Goal: Task Accomplishment & Management: Use online tool/utility

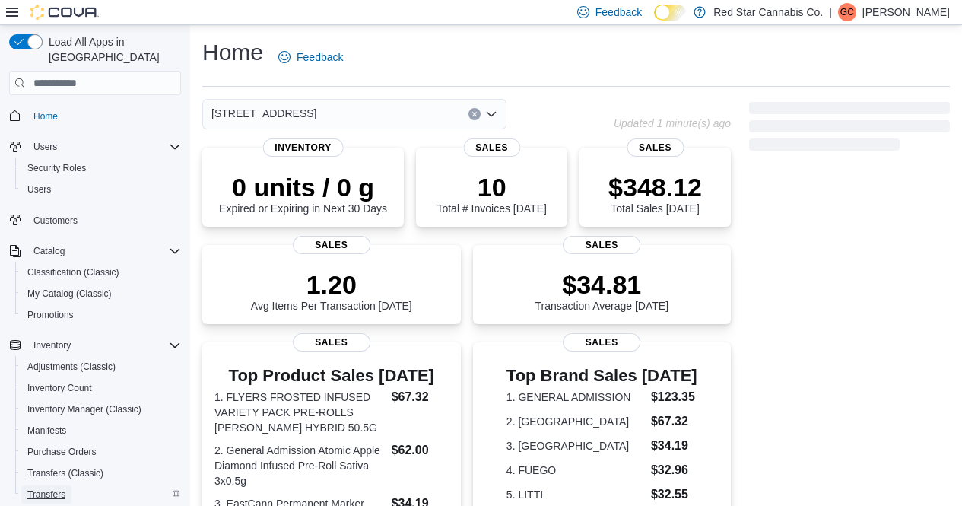
click at [38, 488] on span "Transfers" at bounding box center [46, 494] width 38 height 12
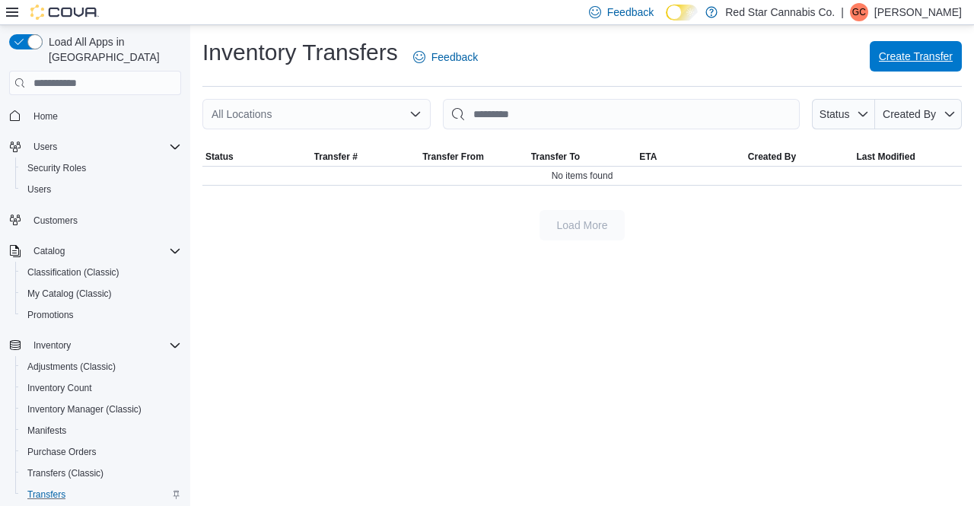
click at [911, 56] on span "Create Transfer" at bounding box center [916, 56] width 74 height 15
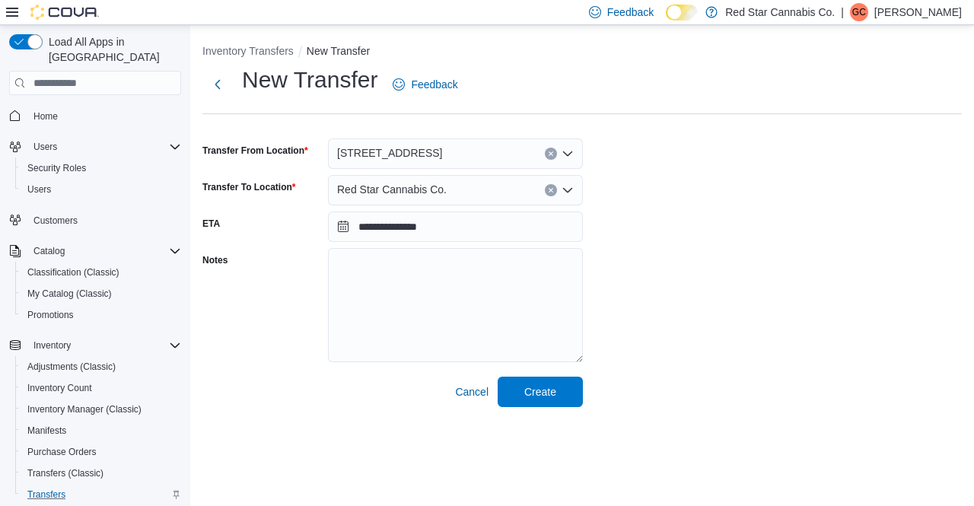
click at [568, 158] on icon "Open list of options" at bounding box center [567, 154] width 12 height 12
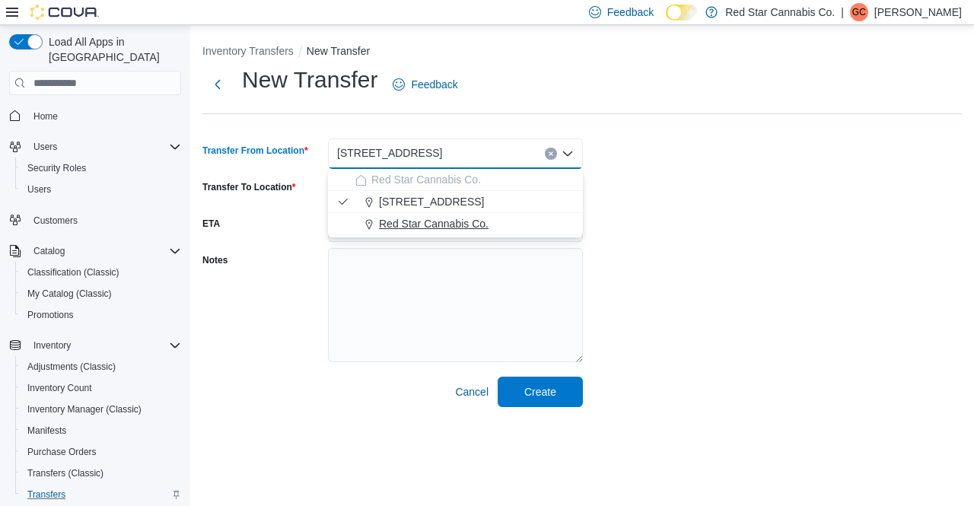
click at [451, 218] on span "Red Star Cannabis Co." at bounding box center [434, 223] width 110 height 15
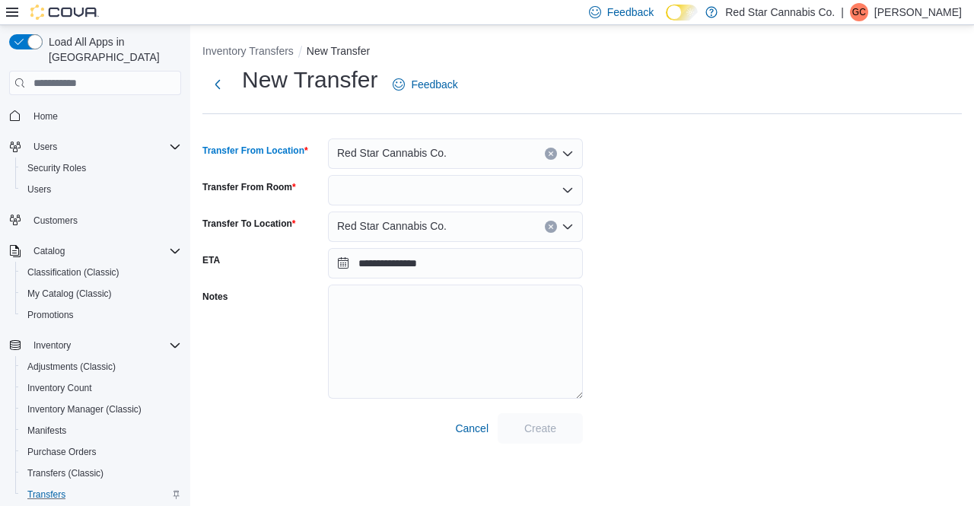
click at [564, 186] on icon "Open list of options" at bounding box center [567, 190] width 12 height 12
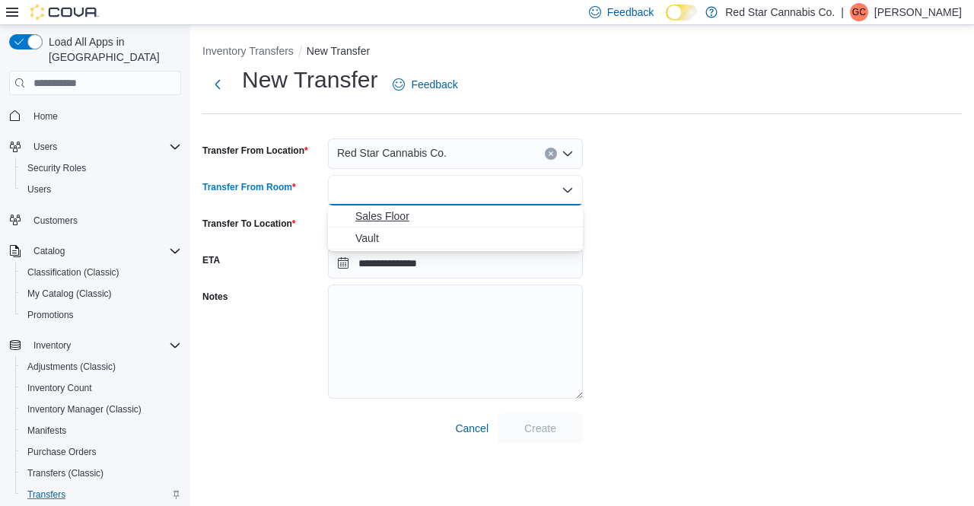
click at [500, 217] on span "Sales Floor" at bounding box center [464, 215] width 218 height 15
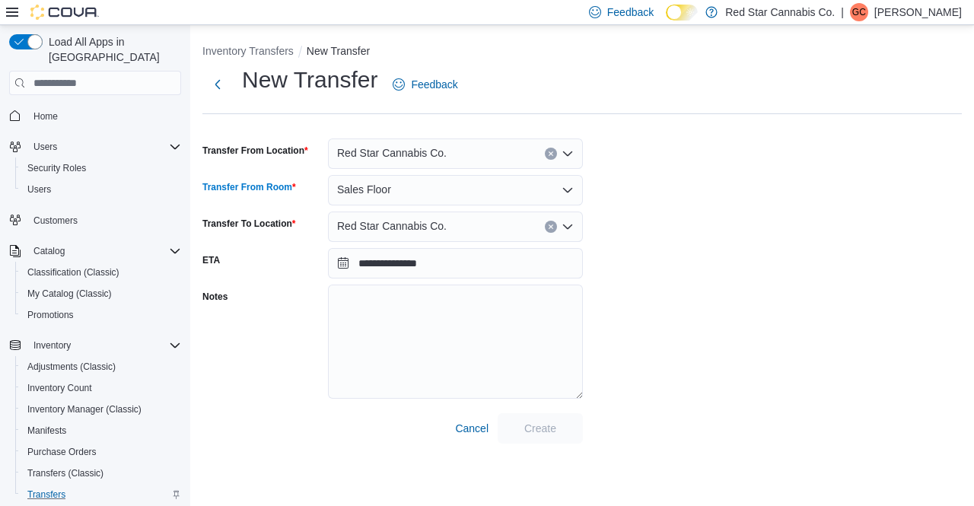
click at [571, 222] on icon "Open list of options" at bounding box center [567, 227] width 12 height 12
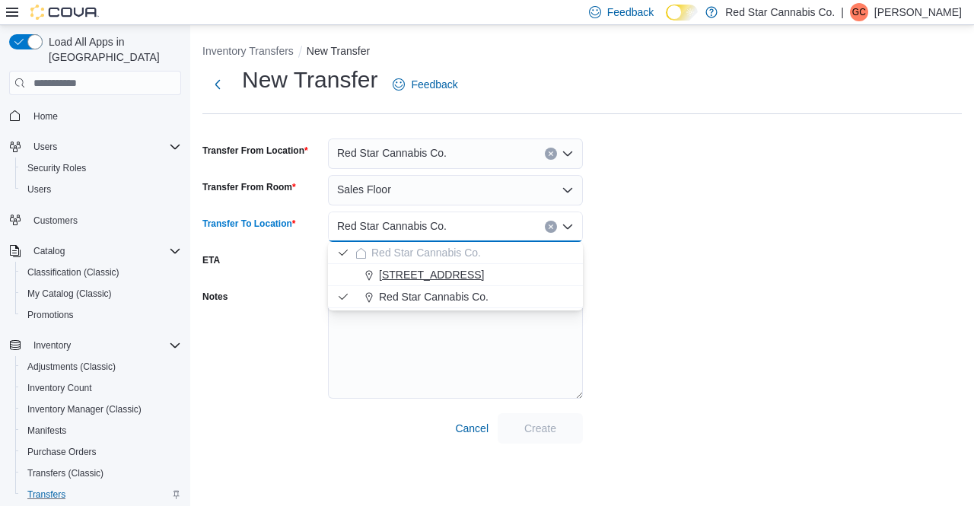
click at [440, 276] on span "[STREET_ADDRESS]" at bounding box center [431, 274] width 105 height 15
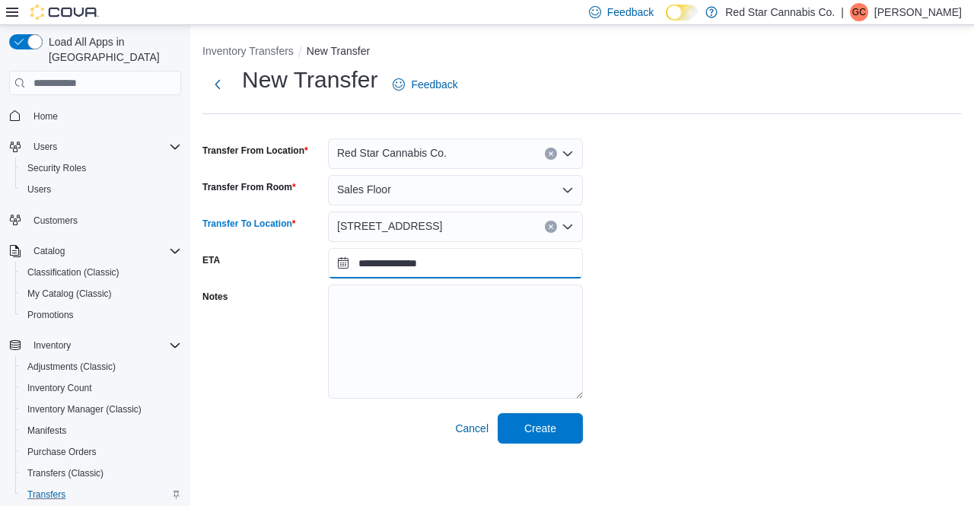
click at [347, 269] on input "**********" at bounding box center [455, 263] width 255 height 30
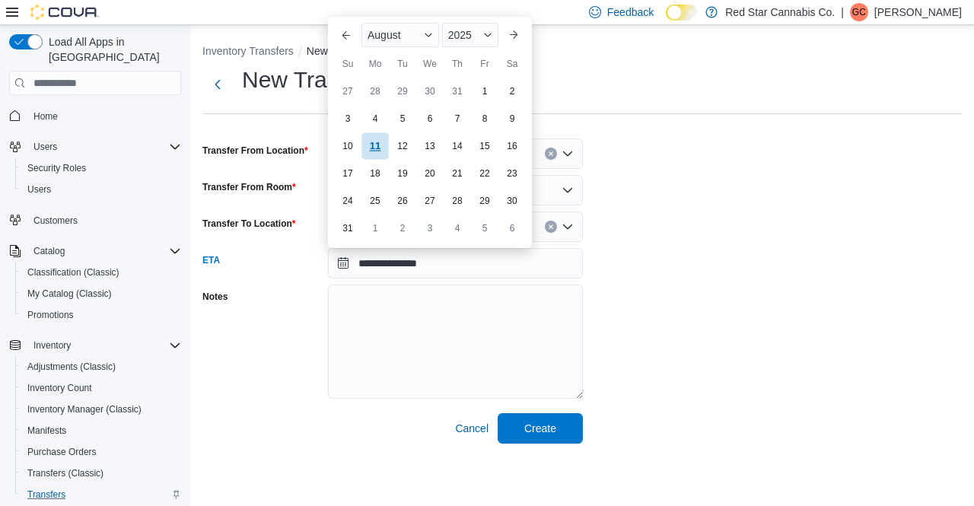
click at [370, 141] on div "11" at bounding box center [374, 146] width 27 height 27
type input "**********"
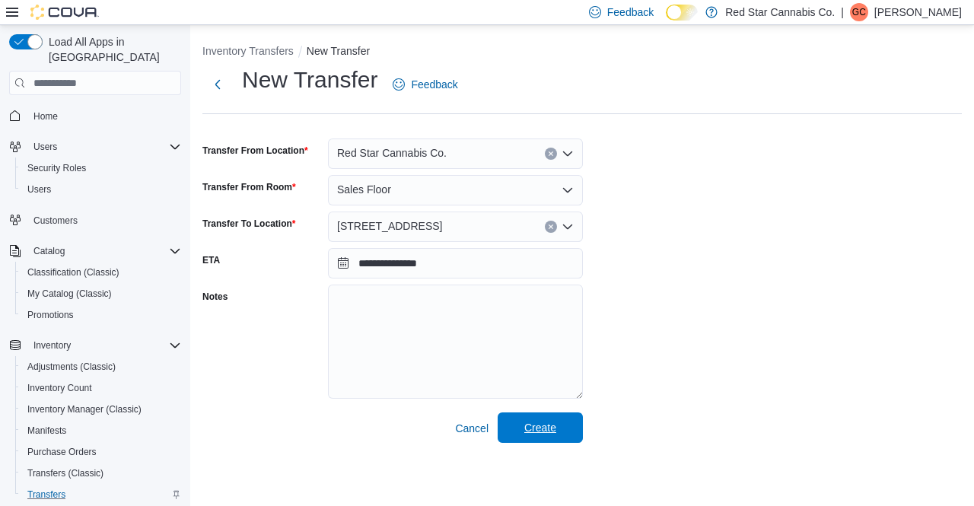
click at [548, 418] on span "Create" at bounding box center [540, 427] width 67 height 30
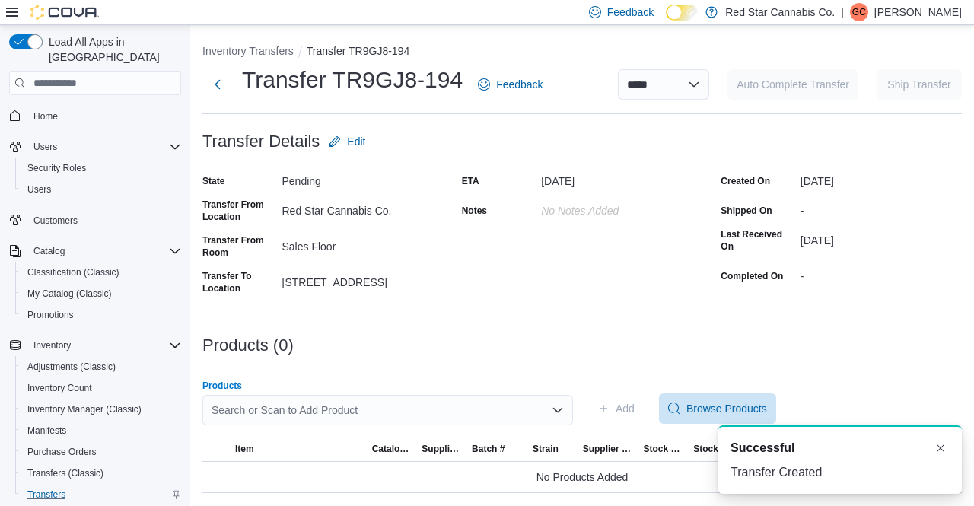
click at [265, 413] on div "Search or Scan to Add Product" at bounding box center [387, 410] width 370 height 30
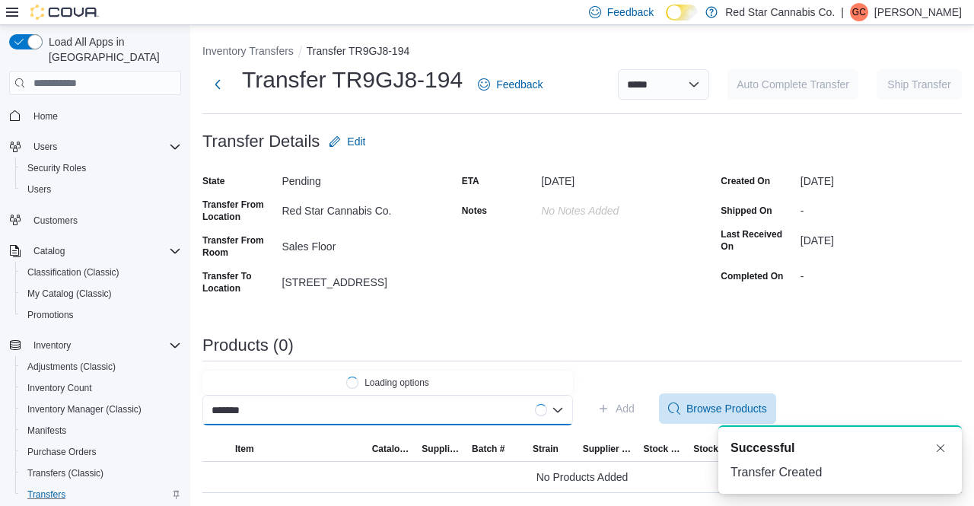
type input "******"
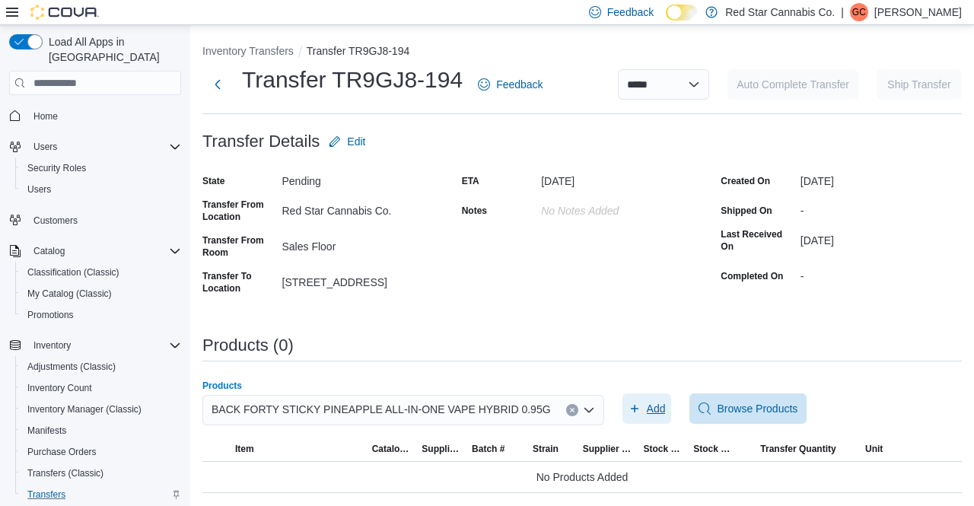
click at [628, 395] on span "Add" at bounding box center [646, 408] width 37 height 30
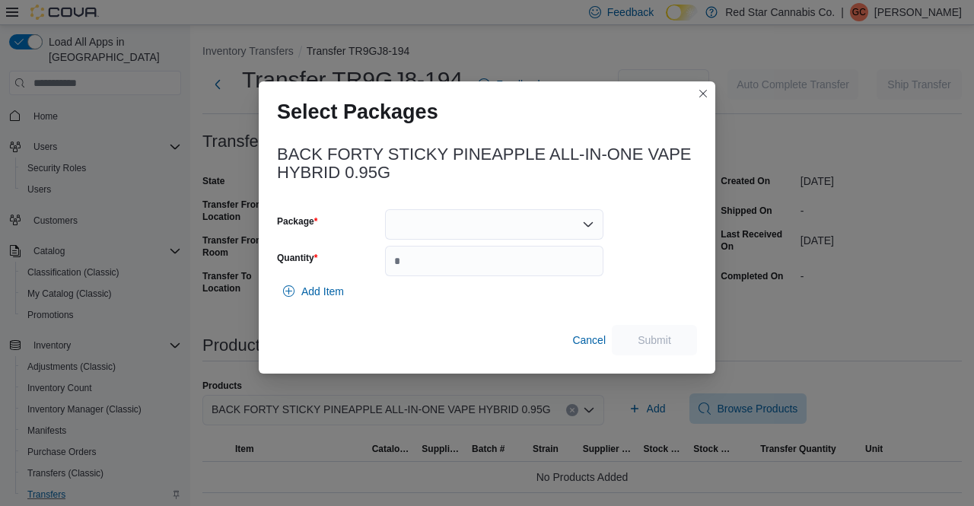
click at [472, 230] on div at bounding box center [494, 224] width 218 height 30
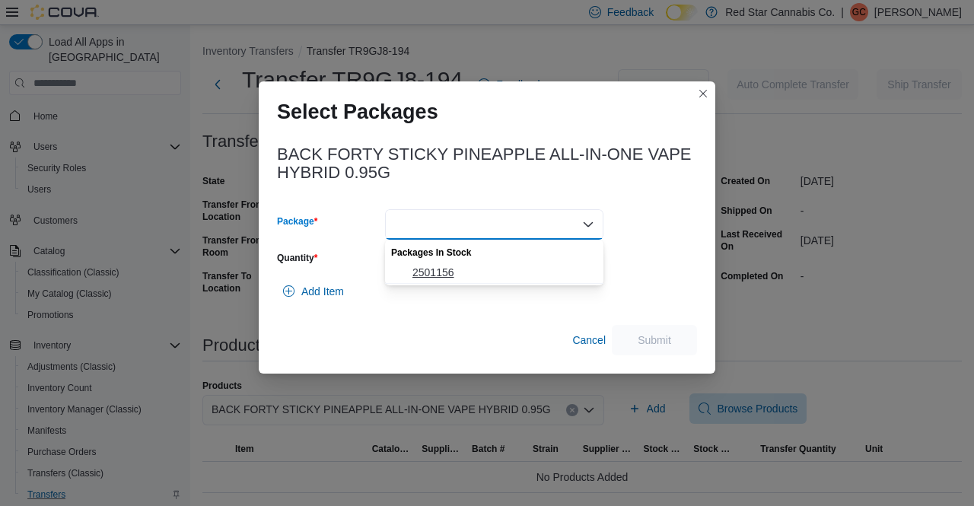
click at [431, 272] on span "2501156" at bounding box center [503, 272] width 182 height 15
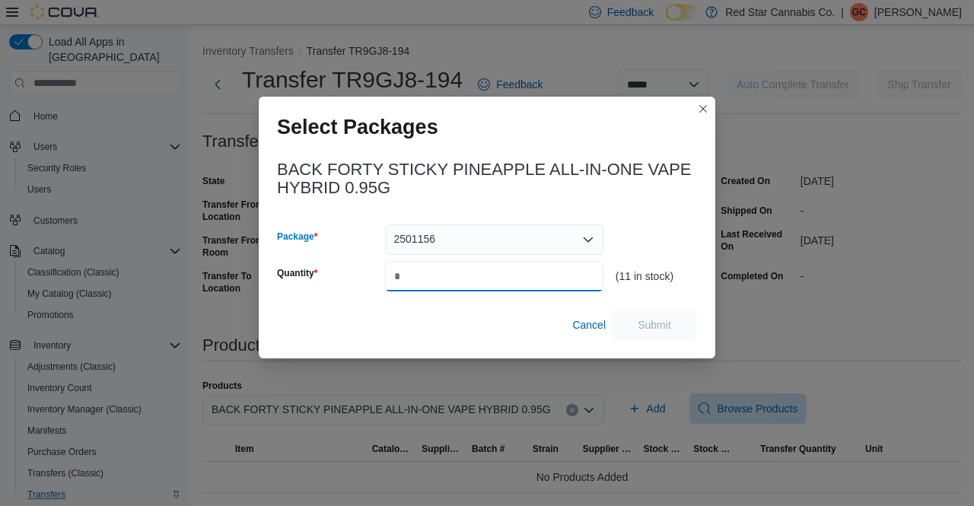
click at [431, 272] on input "Quantity" at bounding box center [494, 276] width 218 height 30
type input "*"
click at [667, 332] on span "Submit" at bounding box center [654, 324] width 67 height 30
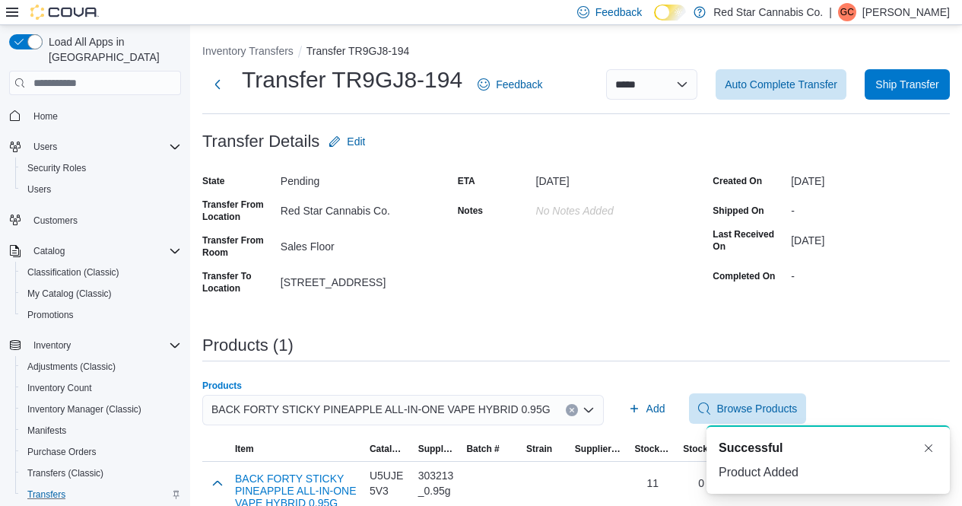
click at [570, 411] on icon "Clear input" at bounding box center [572, 411] width 4 height 4
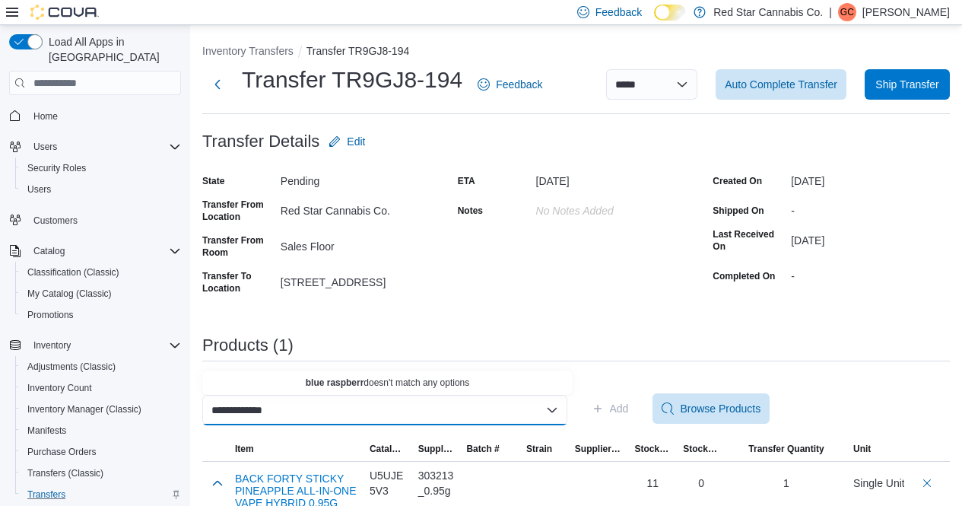
type input "**********"
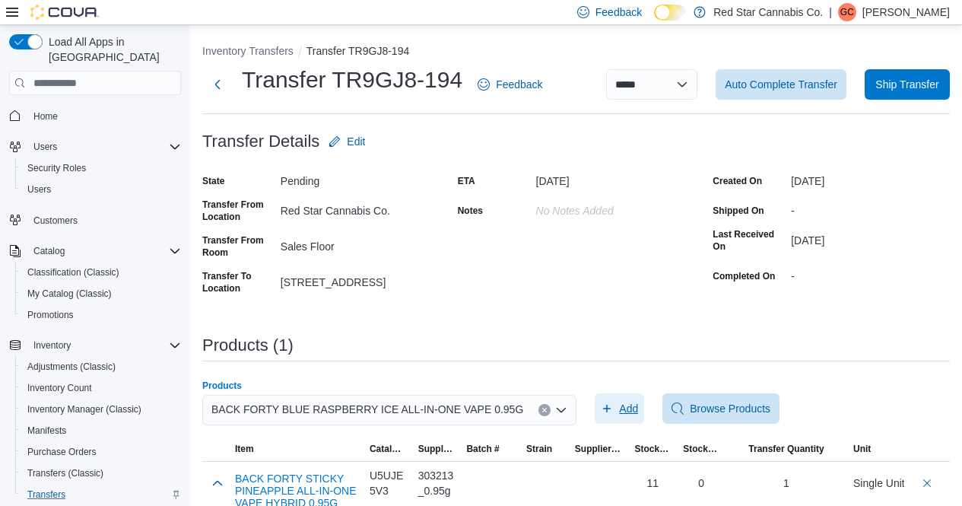
click at [620, 402] on span "Add" at bounding box center [628, 408] width 19 height 15
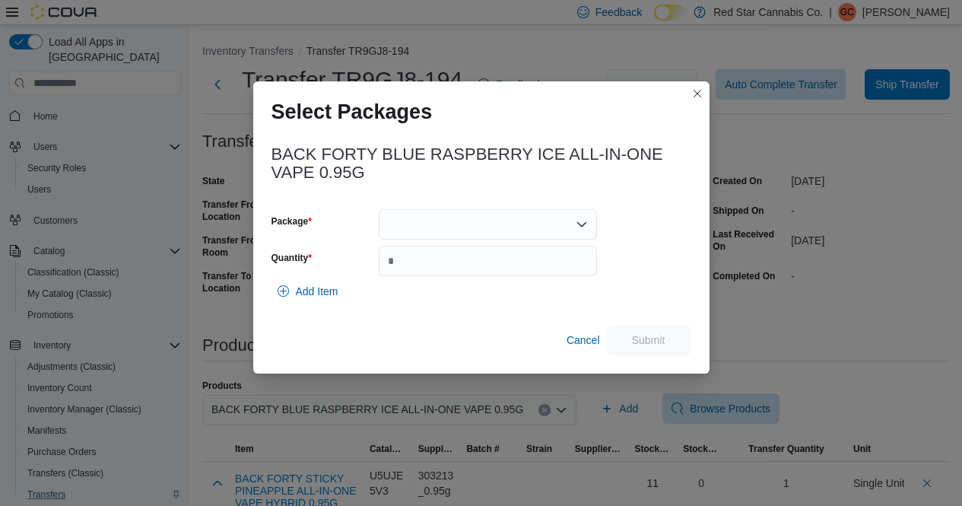
click at [504, 224] on div at bounding box center [488, 224] width 218 height 30
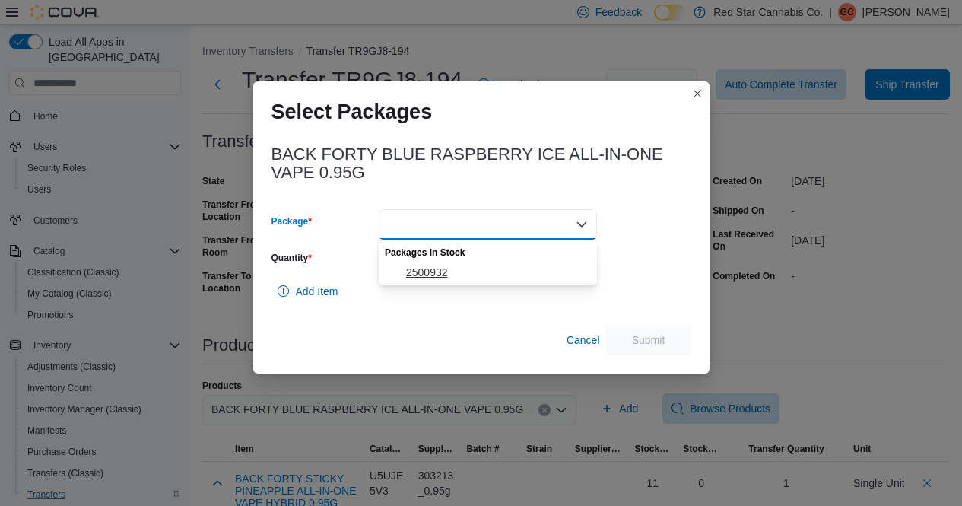
click at [441, 271] on span "2500932" at bounding box center [497, 272] width 182 height 15
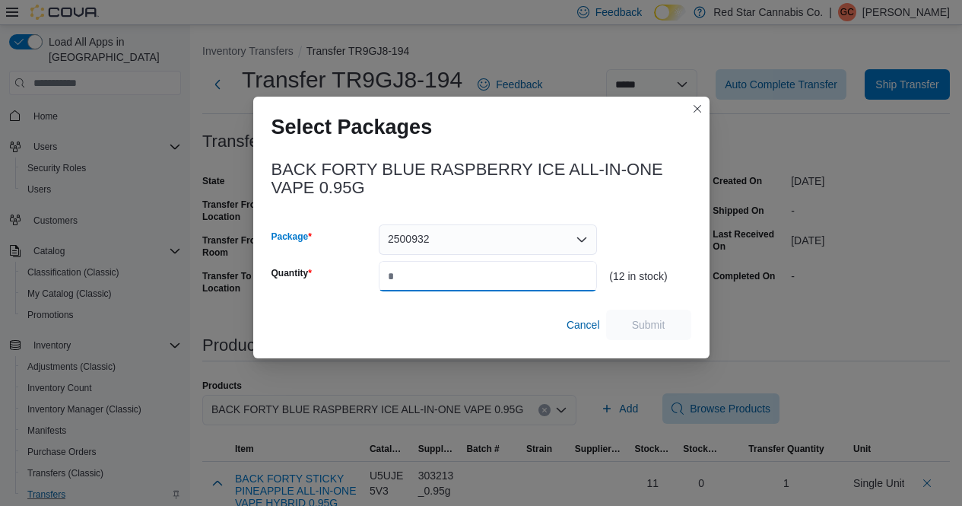
click at [441, 271] on input "Quantity" at bounding box center [488, 276] width 218 height 30
type input "*"
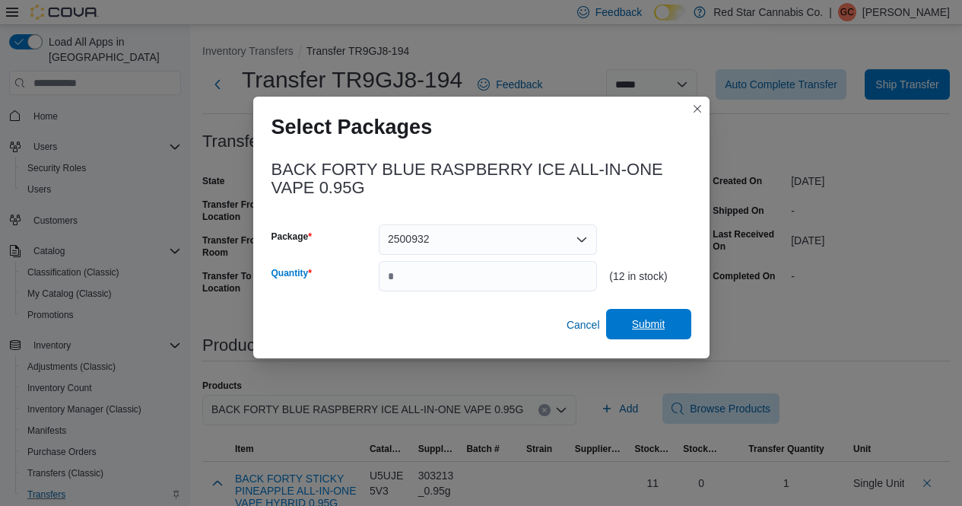
click at [628, 317] on span "Submit" at bounding box center [648, 324] width 67 height 30
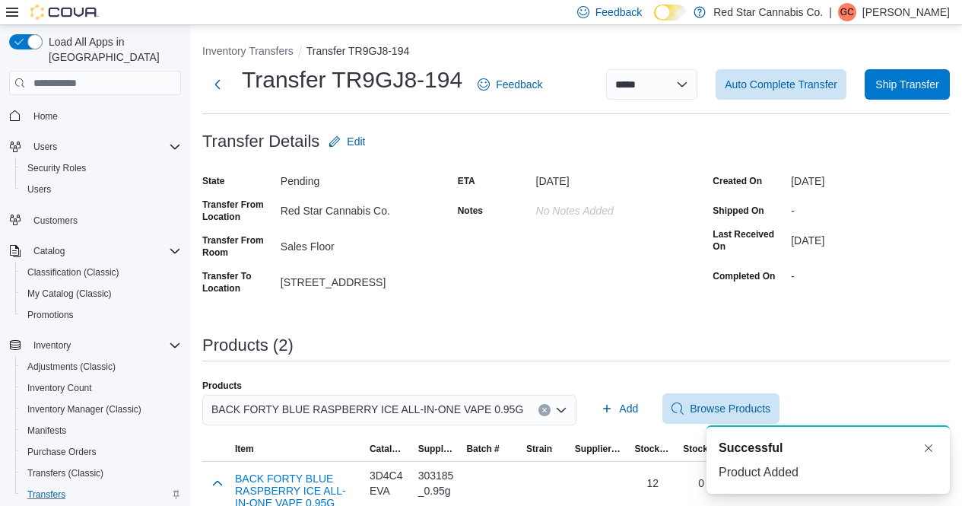
click at [798, 337] on div "Products (2)" at bounding box center [576, 345] width 748 height 18
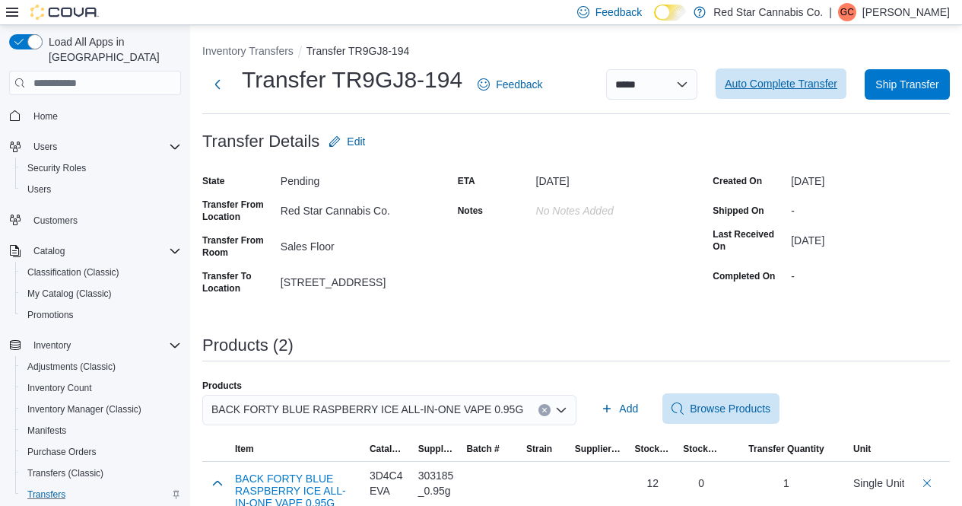
click at [789, 77] on span "Auto Complete Transfer" at bounding box center [781, 83] width 113 height 30
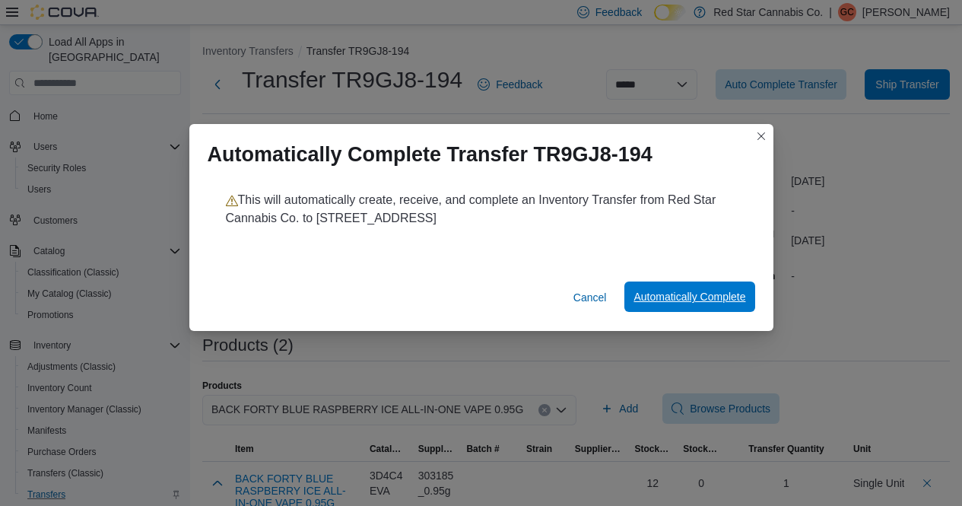
click at [668, 296] on span "Automatically Complete" at bounding box center [690, 296] width 112 height 15
